Goal: Information Seeking & Learning: Learn about a topic

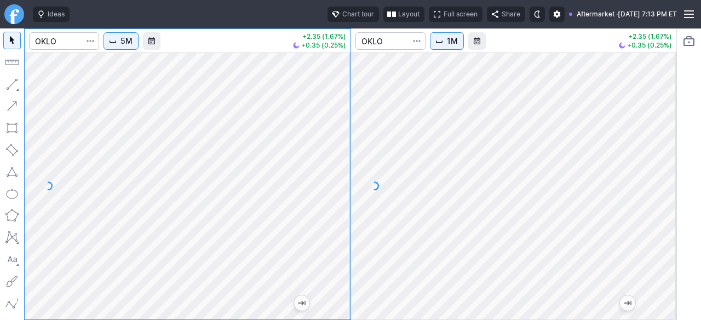
click at [667, 195] on div at bounding box center [664, 183] width 23 height 240
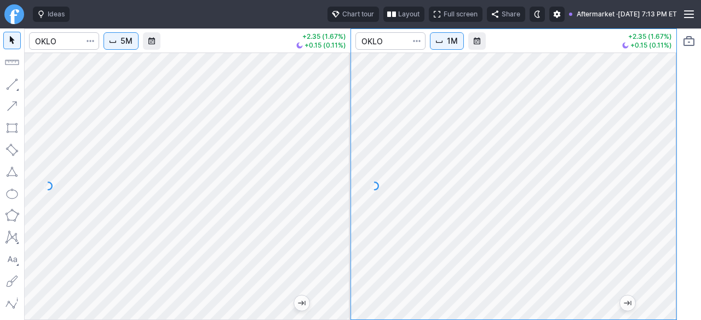
drag, startPoint x: 334, startPoint y: 213, endPoint x: 334, endPoint y: 161, distance: 52.0
click at [334, 161] on div at bounding box center [338, 183] width 23 height 240
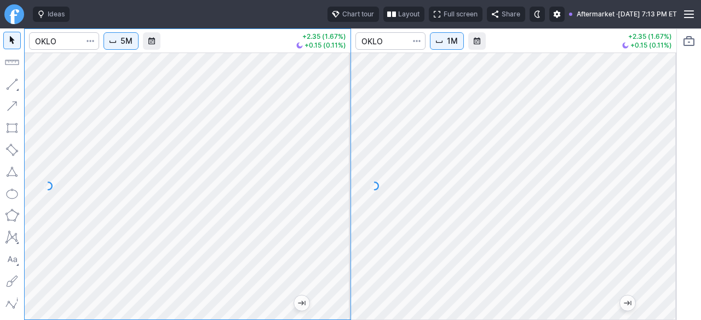
drag, startPoint x: 665, startPoint y: 251, endPoint x: 659, endPoint y: 210, distance: 41.0
click at [660, 210] on div at bounding box center [664, 183] width 23 height 240
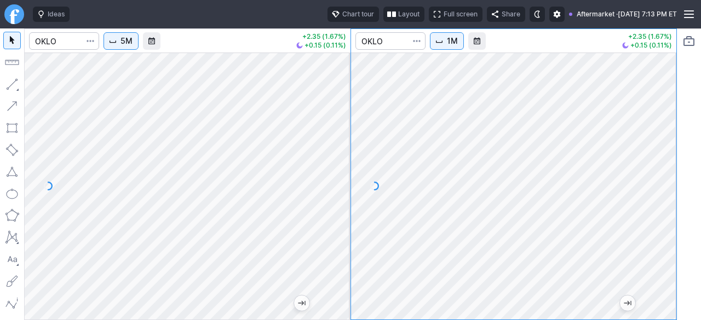
drag, startPoint x: 669, startPoint y: 194, endPoint x: 655, endPoint y: 255, distance: 62.9
click at [663, 246] on div at bounding box center [664, 183] width 23 height 240
click at [654, 175] on div at bounding box center [514, 186] width 326 height 267
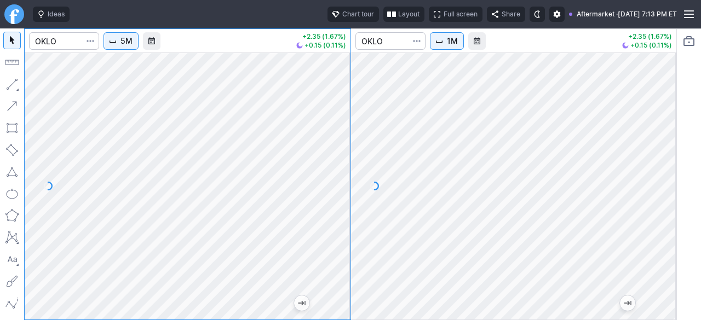
drag, startPoint x: 343, startPoint y: 180, endPoint x: 338, endPoint y: 207, distance: 27.7
click at [338, 207] on div at bounding box center [338, 183] width 23 height 240
drag, startPoint x: 335, startPoint y: 197, endPoint x: 338, endPoint y: 224, distance: 27.5
click at [337, 224] on div at bounding box center [338, 183] width 23 height 240
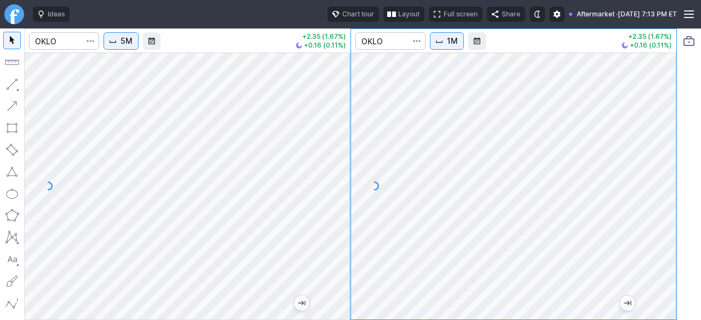
drag, startPoint x: 665, startPoint y: 170, endPoint x: 664, endPoint y: 193, distance: 23.6
click at [665, 192] on div at bounding box center [664, 183] width 23 height 240
drag, startPoint x: 664, startPoint y: 169, endPoint x: 658, endPoint y: 182, distance: 14.0
click at [663, 177] on div at bounding box center [664, 183] width 23 height 240
drag, startPoint x: 661, startPoint y: 177, endPoint x: 654, endPoint y: 194, distance: 18.1
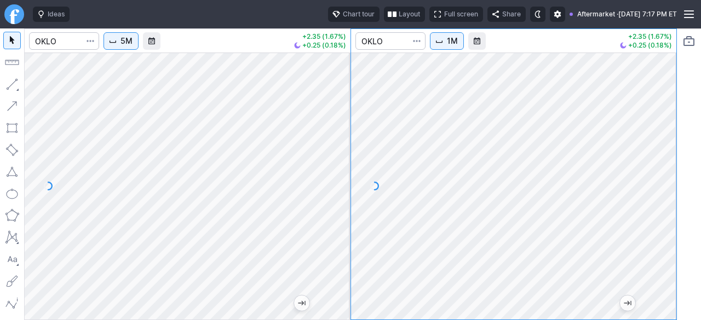
click at [657, 191] on div at bounding box center [664, 183] width 23 height 240
click at [326, 125] on div "5M +2.35 (1.67%) -0.04 (0.03%) 1M +2.35 (1.67%) -0.04 (0.03%)" at bounding box center [350, 174] width 652 height 292
drag, startPoint x: 661, startPoint y: 264, endPoint x: 660, endPoint y: 207, distance: 56.9
click at [660, 207] on div at bounding box center [664, 183] width 23 height 240
